Goal: Find specific page/section

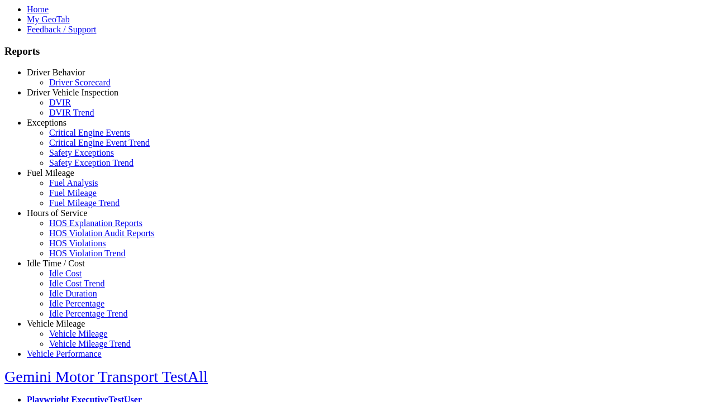
click at [64, 127] on link "Exceptions" at bounding box center [47, 122] width 40 height 9
click at [73, 158] on link "Safety Exceptions" at bounding box center [81, 152] width 65 height 9
select select
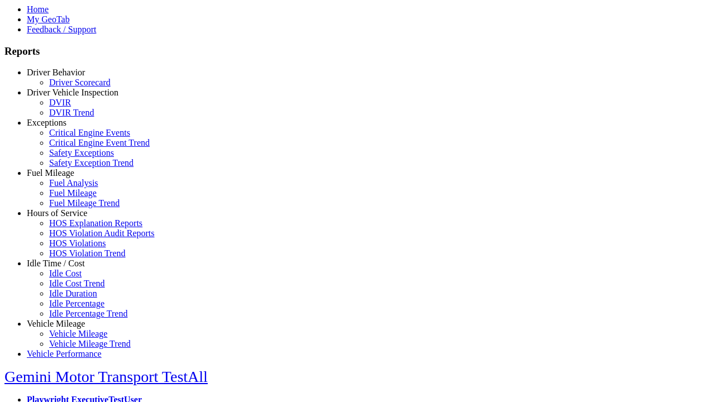
select select
